Goal: Book appointment/travel/reservation

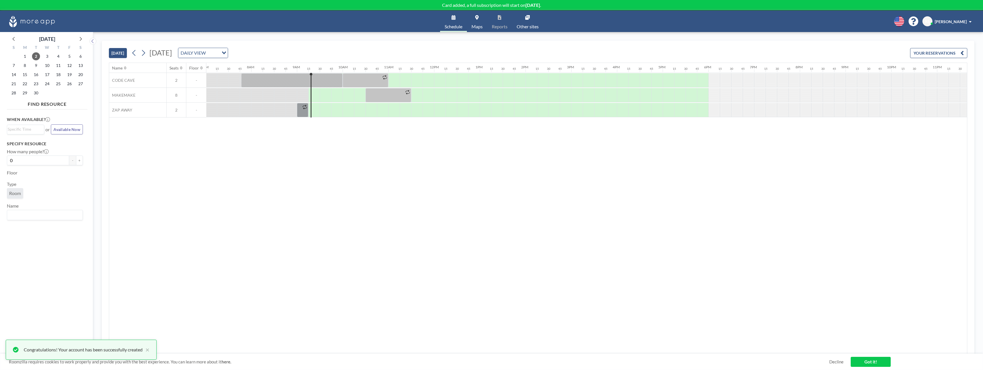
scroll to position [0, 337]
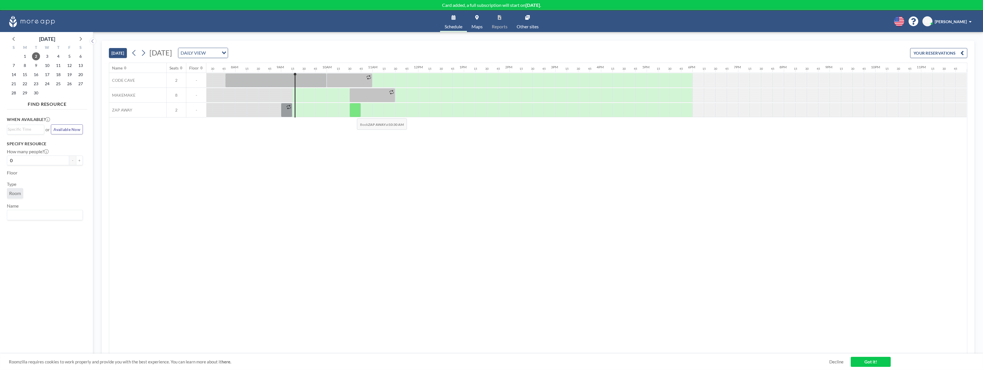
click at [352, 114] on div at bounding box center [354, 110] width 11 height 14
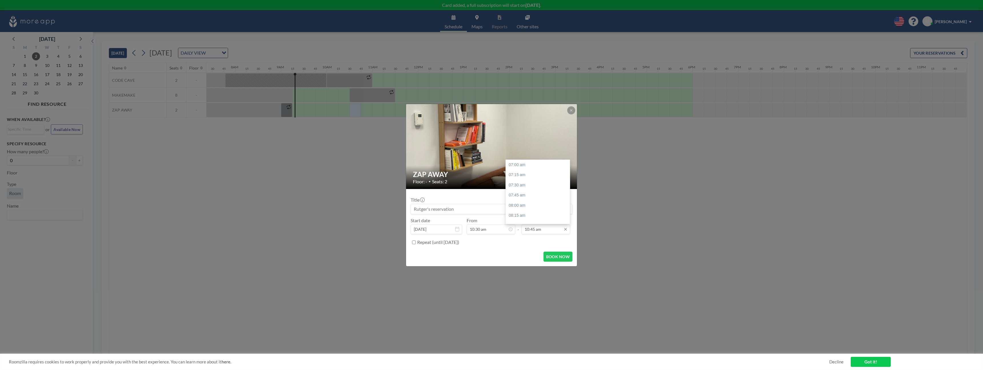
scroll to position [153, 0]
click at [541, 228] on input "10:45 am" at bounding box center [545, 229] width 49 height 10
click at [526, 186] on div "11:15 am" at bounding box center [538, 185] width 64 height 10
type input "11:15 am"
click at [462, 209] on input at bounding box center [491, 209] width 161 height 10
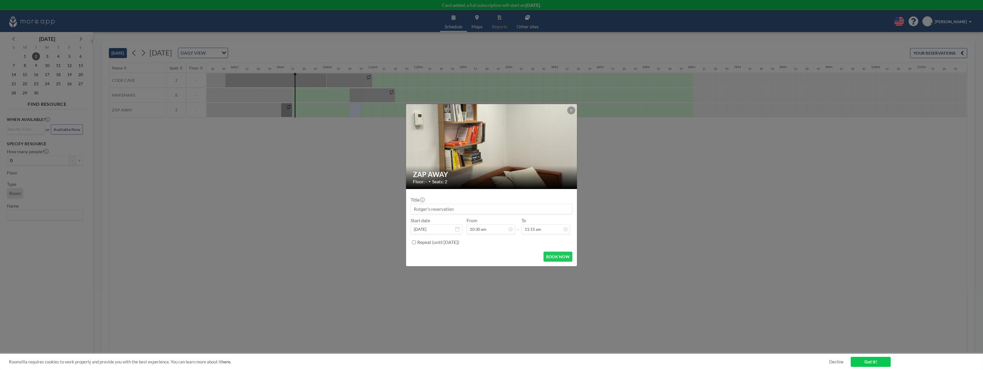
click at [462, 209] on input at bounding box center [491, 209] width 161 height 10
click at [550, 256] on button "BOOK NOW" at bounding box center [557, 256] width 29 height 10
